Goal: Information Seeking & Learning: Learn about a topic

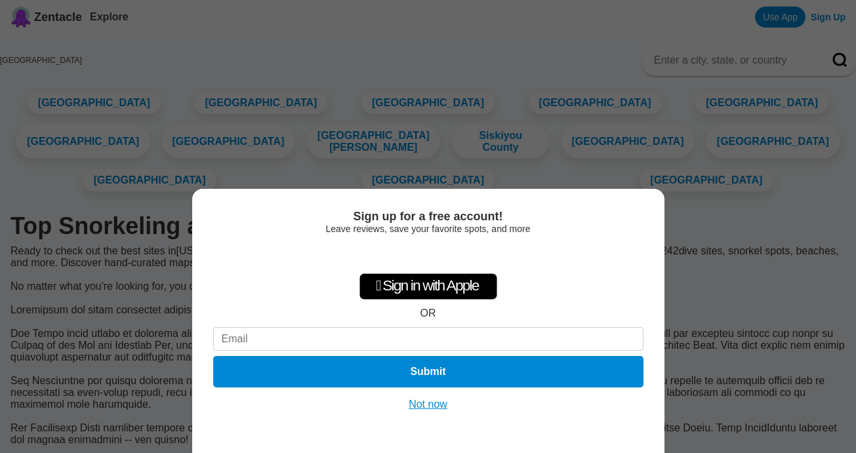
click at [422, 402] on button "Not now" at bounding box center [428, 404] width 47 height 13
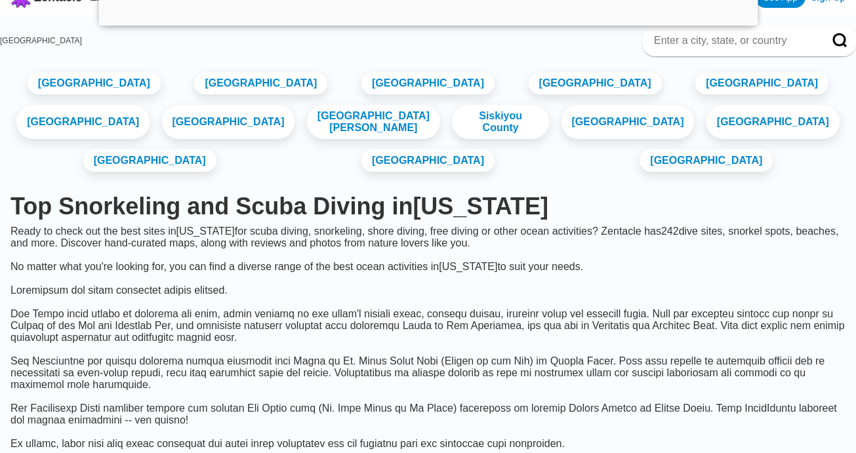
scroll to position [40, 0]
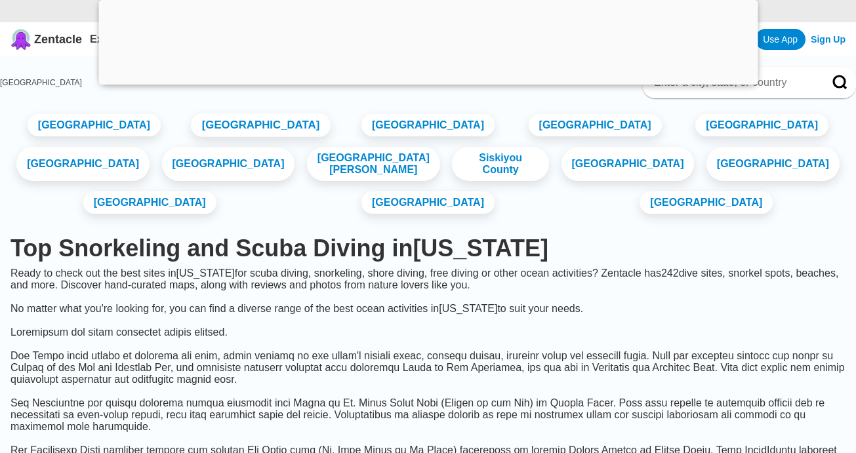
click at [245, 137] on link "[GEOGRAPHIC_DATA]" at bounding box center [261, 125] width 140 height 24
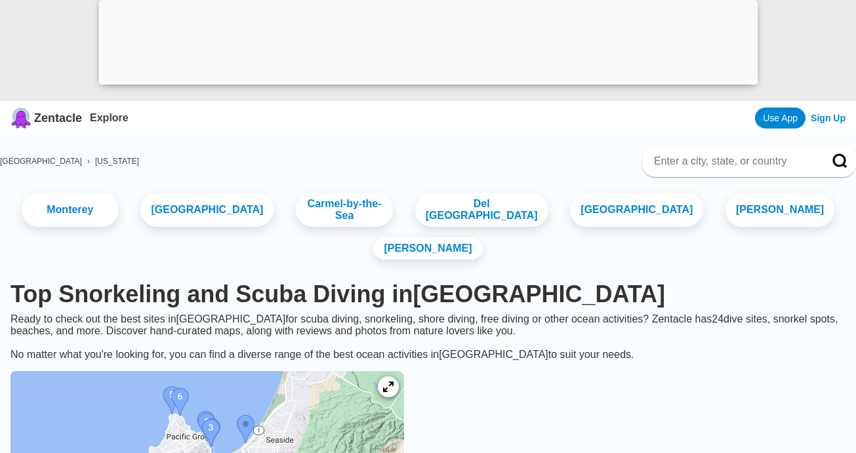
click at [430, 81] on div at bounding box center [427, 81] width 659 height 0
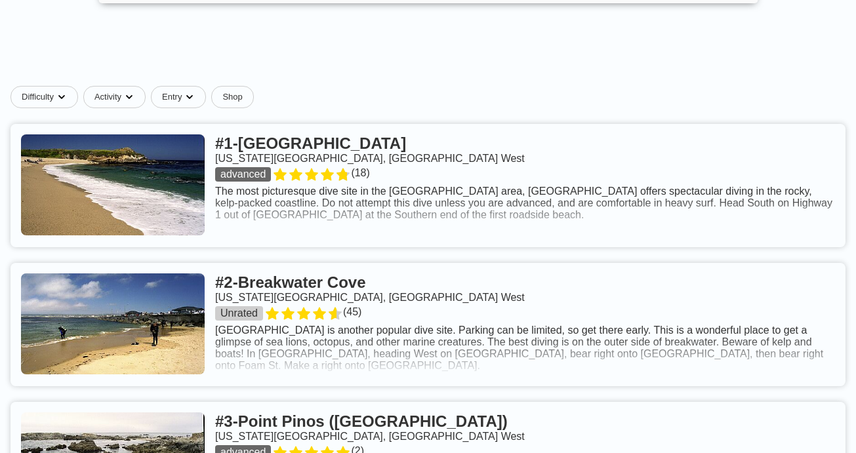
scroll to position [495, 0]
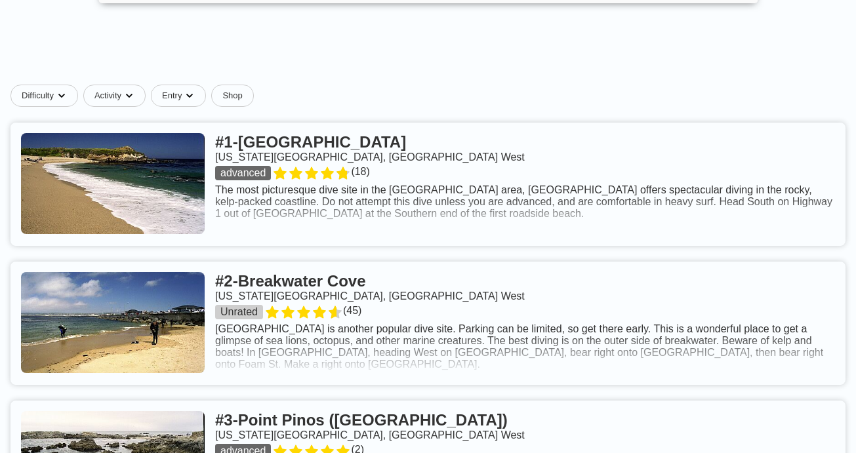
click at [363, 148] on link at bounding box center [427, 184] width 835 height 123
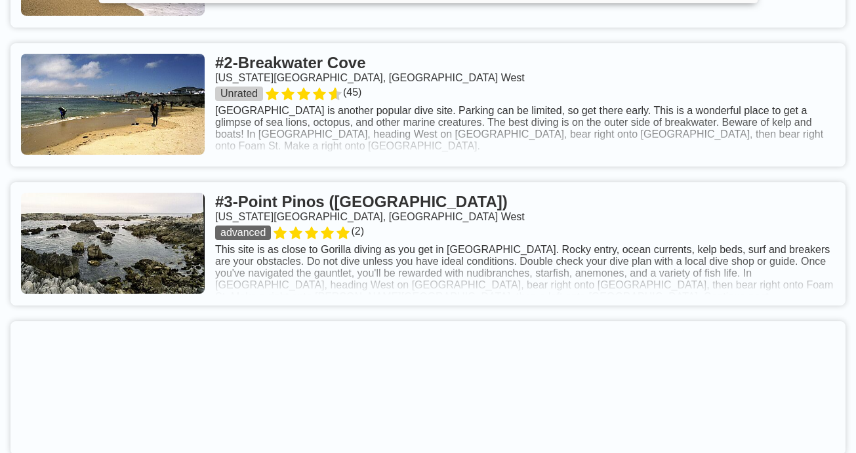
scroll to position [713, 0]
click at [331, 68] on link at bounding box center [427, 105] width 835 height 123
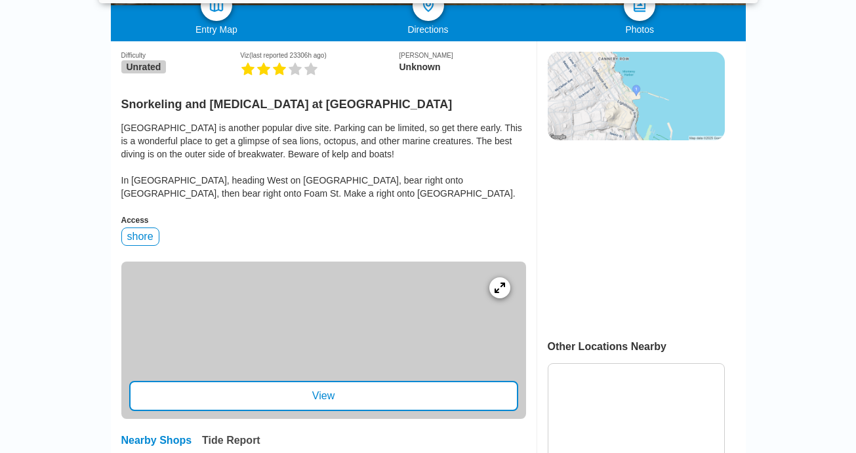
scroll to position [326, 0]
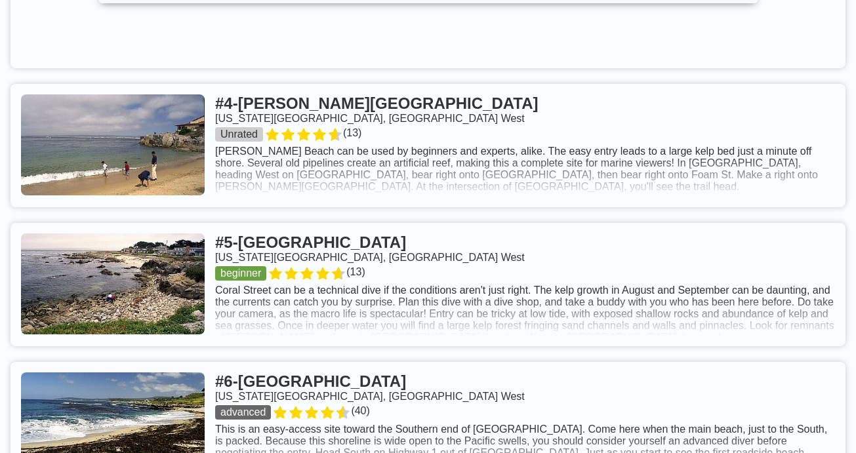
scroll to position [1113, 0]
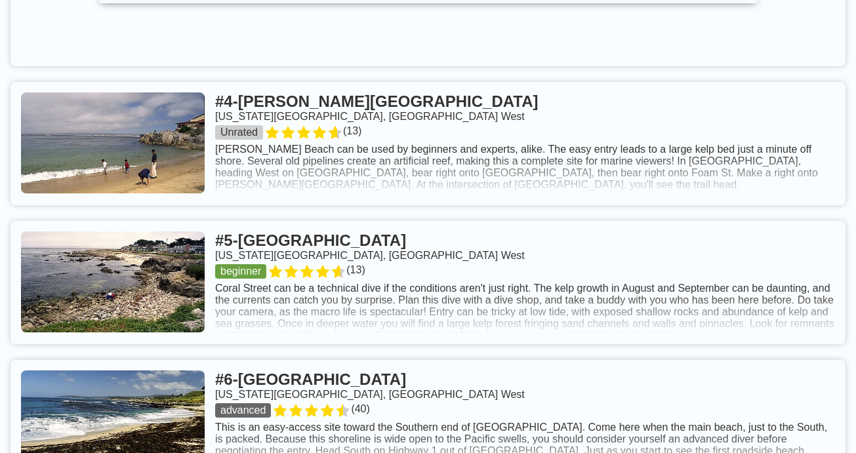
click at [302, 106] on link at bounding box center [427, 143] width 835 height 123
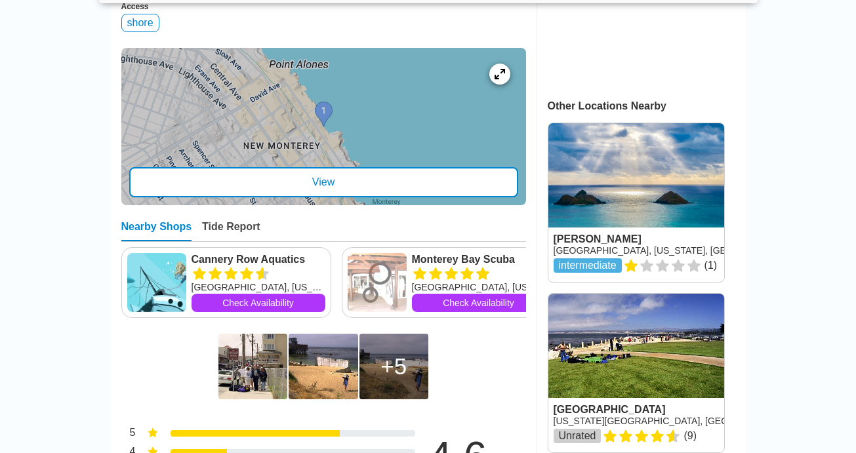
scroll to position [566, 0]
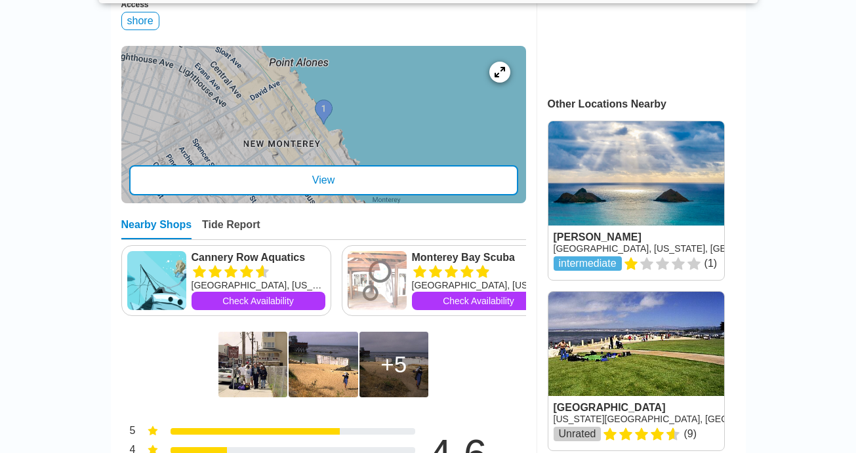
click at [340, 169] on div "View" at bounding box center [323, 180] width 389 height 30
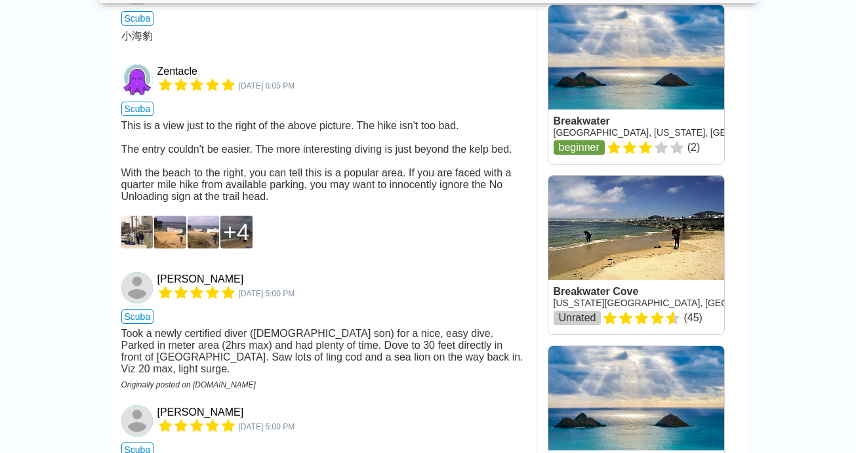
scroll to position [1197, 0]
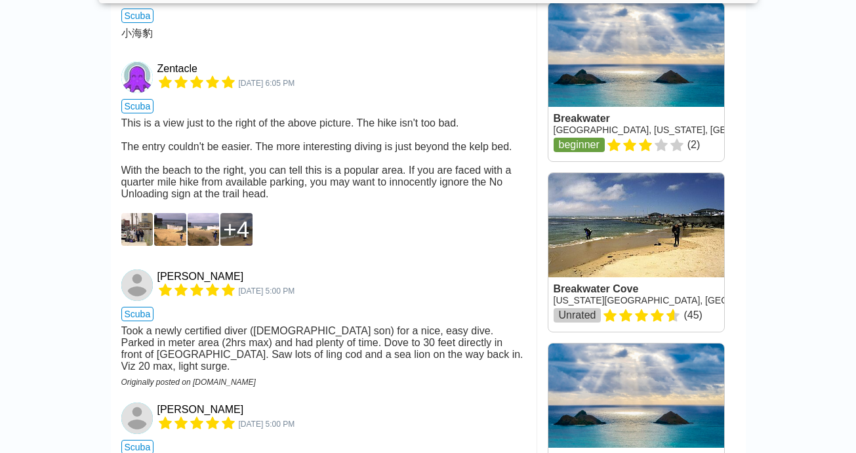
click at [241, 224] on div "4" at bounding box center [236, 229] width 26 height 26
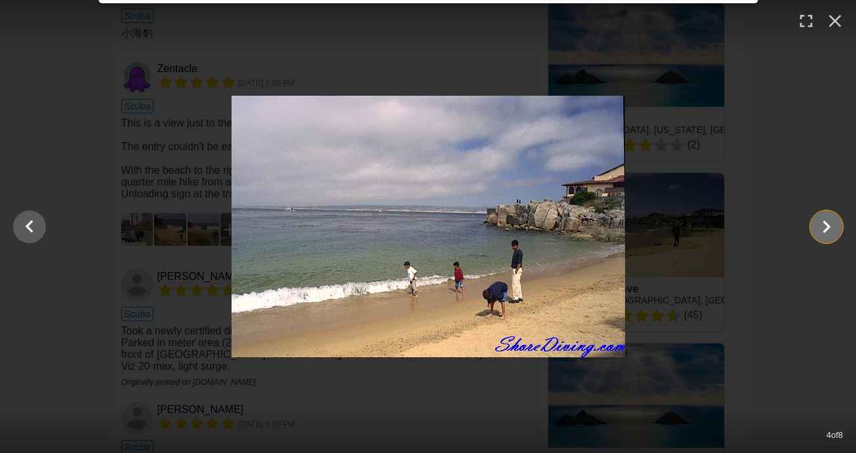
click at [821, 227] on icon "Show slide 5 of 8" at bounding box center [826, 226] width 25 height 31
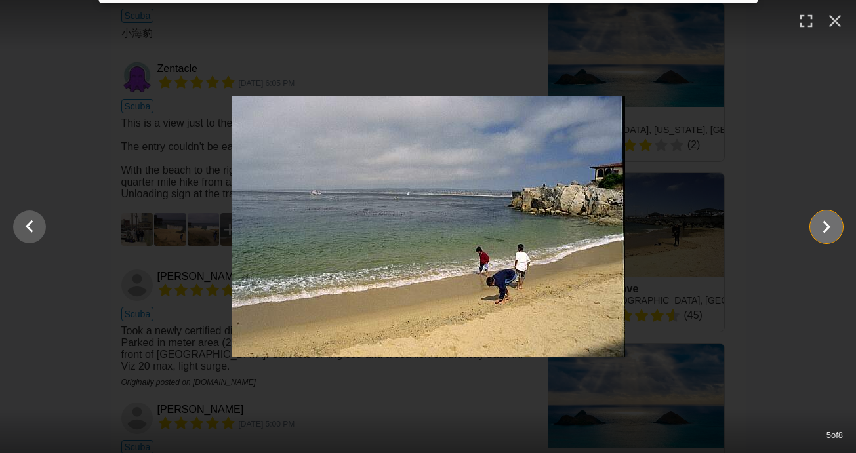
click at [821, 227] on icon "Show slide 6 of 8" at bounding box center [826, 226] width 25 height 31
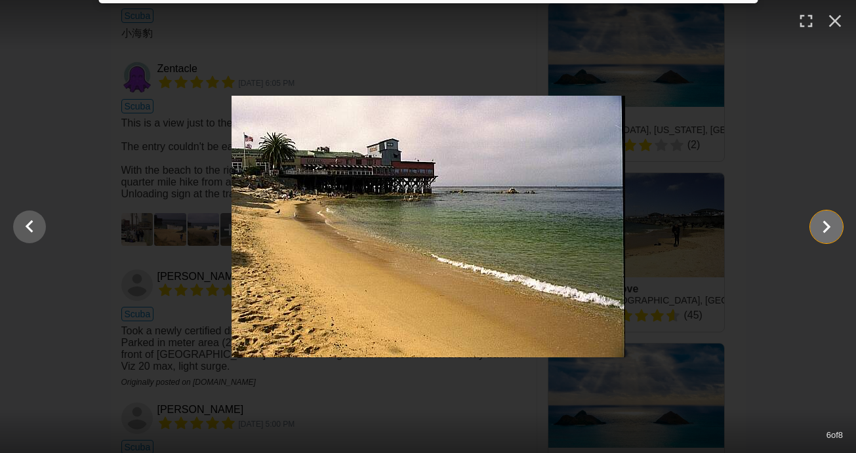
click at [821, 227] on icon "Show slide 7 of 8" at bounding box center [826, 226] width 25 height 31
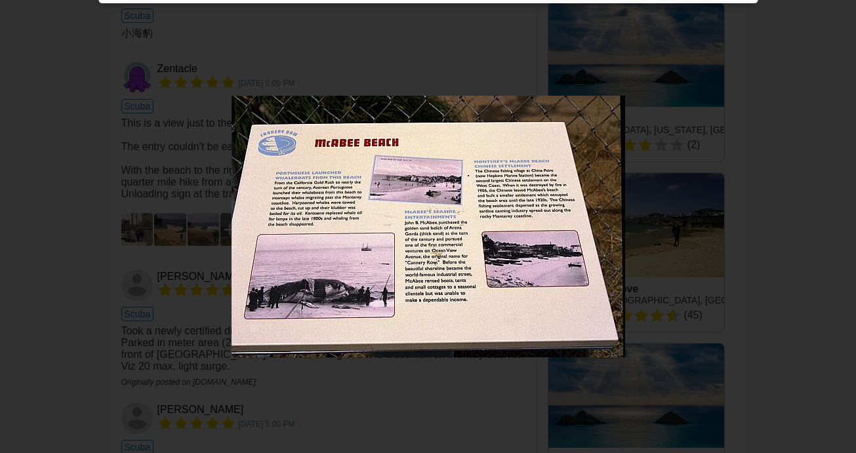
click at [821, 227] on icon "Show slide 8 of 8" at bounding box center [826, 226] width 25 height 31
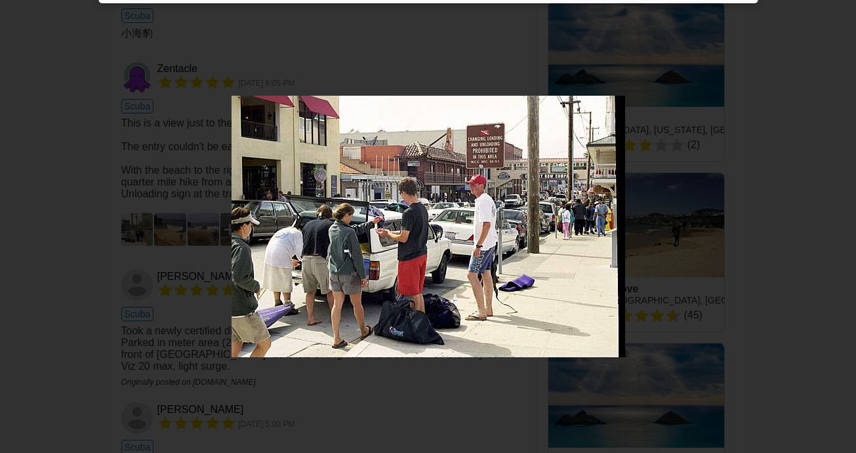
click at [821, 227] on div at bounding box center [428, 227] width 856 height 262
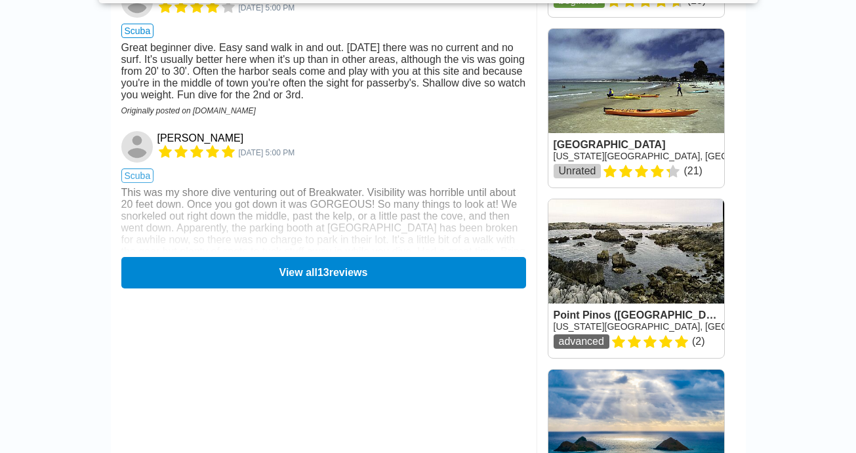
scroll to position [1854, 0]
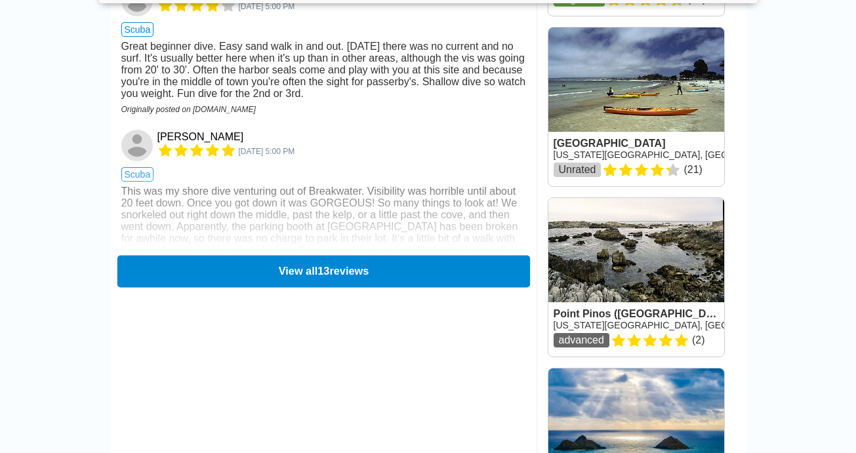
click at [335, 260] on button "View all 13 reviews" at bounding box center [323, 271] width 412 height 32
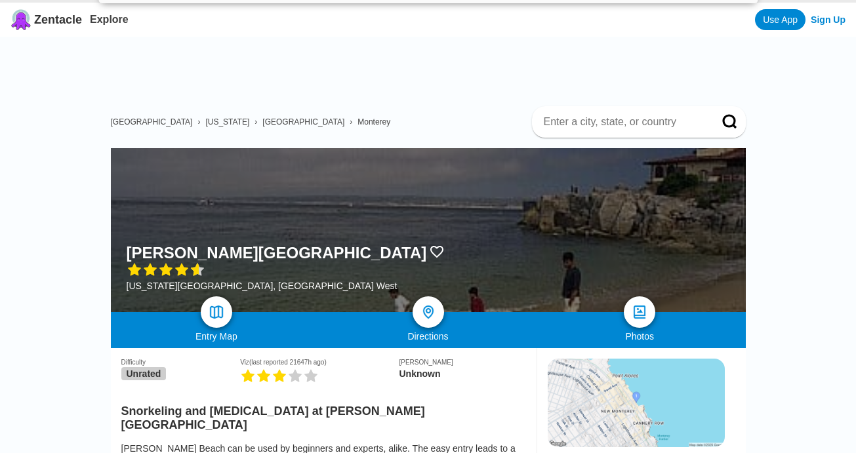
scroll to position [0, 0]
